Goal: Understand process/instructions

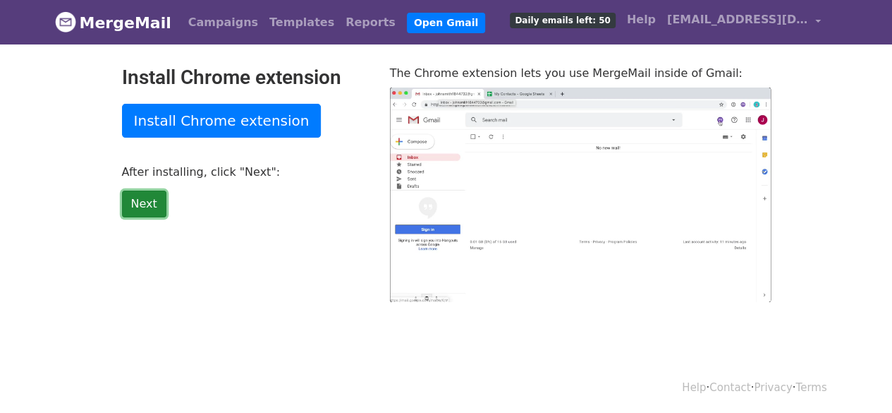
click at [144, 201] on link "Next" at bounding box center [144, 203] width 44 height 27
type input "17.01"
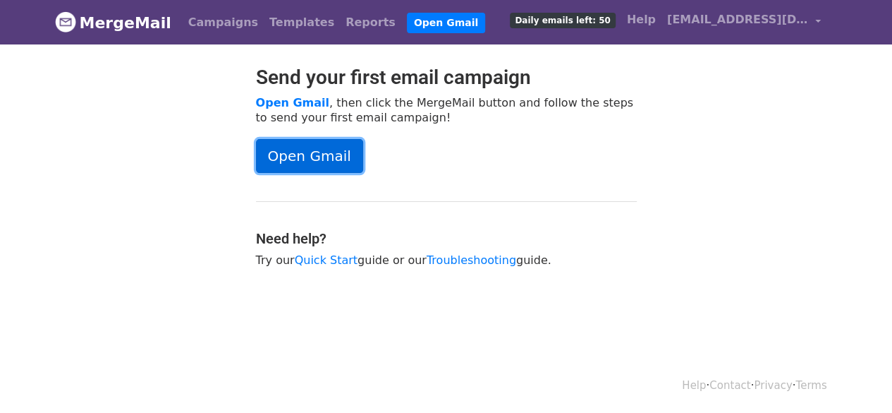
click at [300, 140] on link "Open Gmail" at bounding box center [309, 156] width 107 height 34
click at [329, 147] on link "Open Gmail" at bounding box center [309, 156] width 107 height 34
click at [323, 152] on link "Open Gmail" at bounding box center [309, 156] width 107 height 34
